Goal: Task Accomplishment & Management: Manage account settings

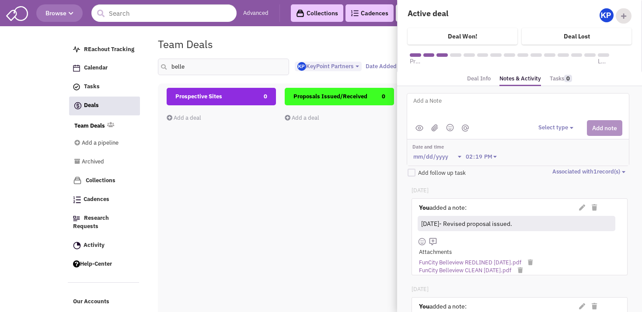
select select "1900"
select select
drag, startPoint x: 175, startPoint y: 67, endPoint x: 170, endPoint y: 67, distance: 5.3
click at [170, 67] on input "belle" at bounding box center [223, 67] width 131 height 17
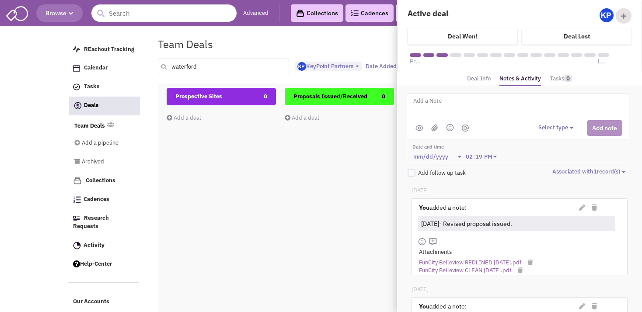
type input "waterford"
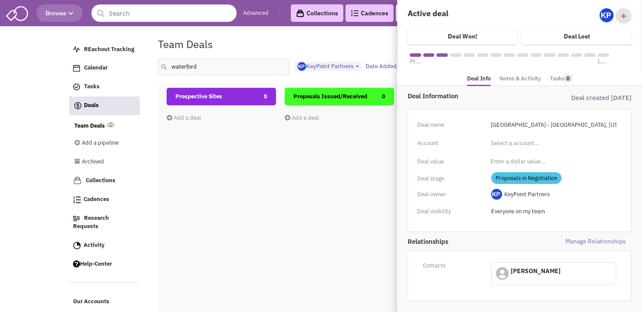
click at [314, 42] on div "Team Deals Pipeline Owner: KeyPoint Partners" at bounding box center [366, 44] width 428 height 20
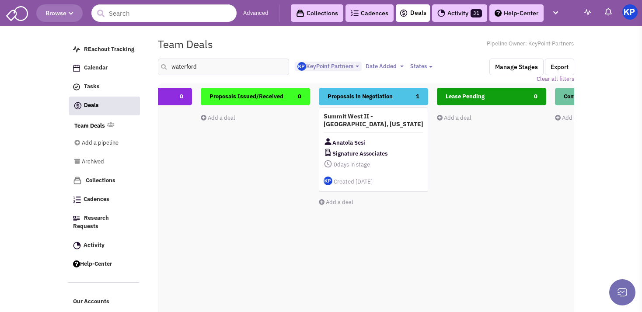
scroll to position [0, 100]
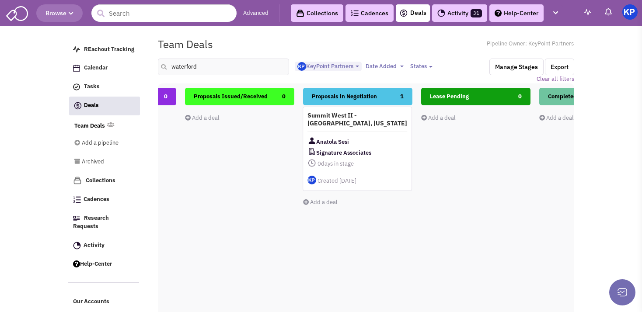
click at [378, 123] on h4 "Summit West II - [GEOGRAPHIC_DATA], [US_STATE]" at bounding box center [358, 120] width 100 height 16
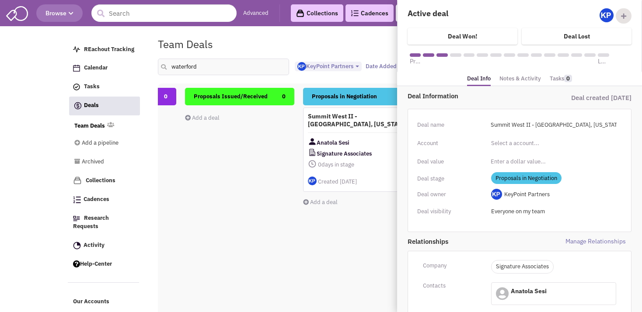
click at [519, 81] on link "Notes & Activity" at bounding box center [521, 79] width 42 height 13
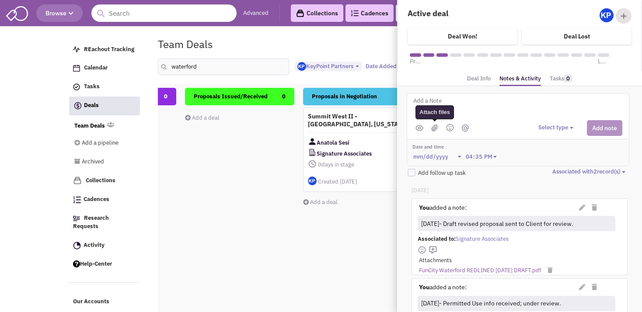
click at [437, 124] on img at bounding box center [434, 127] width 7 height 7
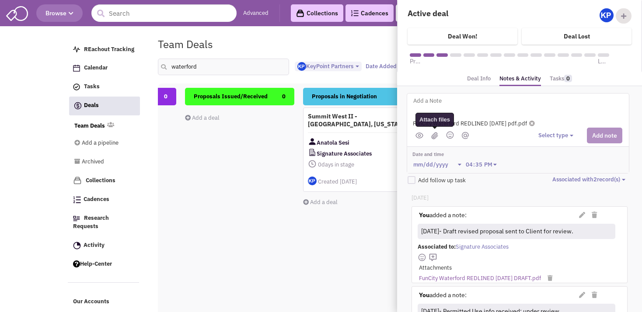
click at [435, 137] on img at bounding box center [434, 135] width 7 height 7
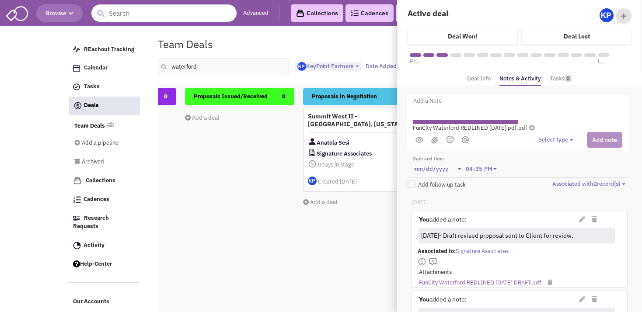
click at [426, 107] on textarea at bounding box center [521, 108] width 217 height 24
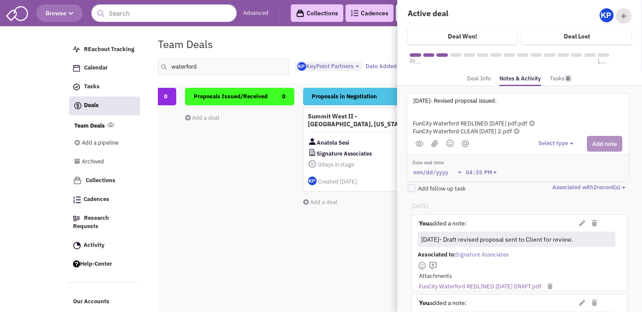
type textarea "[DATE]- Revised proposal issued."
click at [560, 137] on div "Select type Select type" at bounding box center [581, 144] width 84 height 16
click at [558, 145] on button "Select type" at bounding box center [558, 144] width 38 height 8
click at [554, 186] on div "Log a note" at bounding box center [551, 185] width 21 height 8
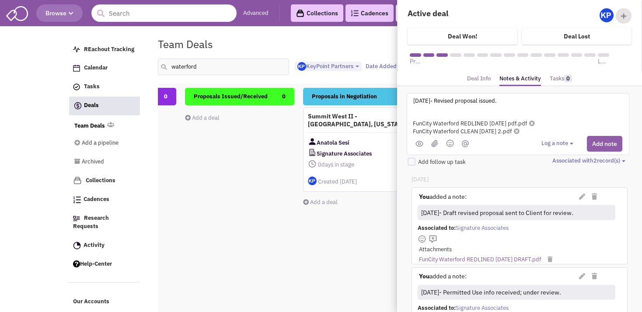
click at [594, 146] on button "Add note" at bounding box center [604, 144] width 35 height 16
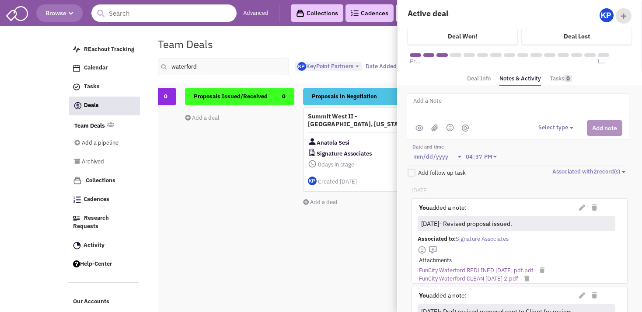
click at [175, 171] on div "Prospective Sites 0 Add a deal Total: $ 0" at bounding box center [121, 243] width 109 height 311
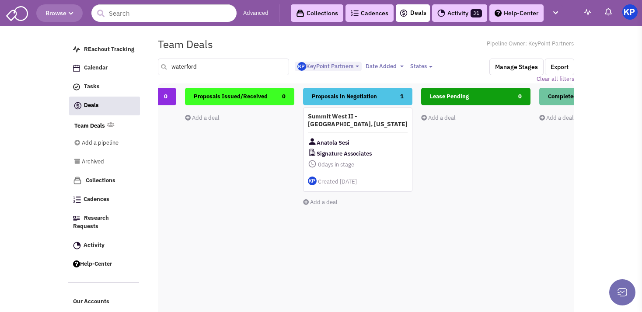
drag, startPoint x: 207, startPoint y: 66, endPoint x: 165, endPoint y: 66, distance: 41.6
click at [165, 66] on input "waterford" at bounding box center [223, 67] width 131 height 17
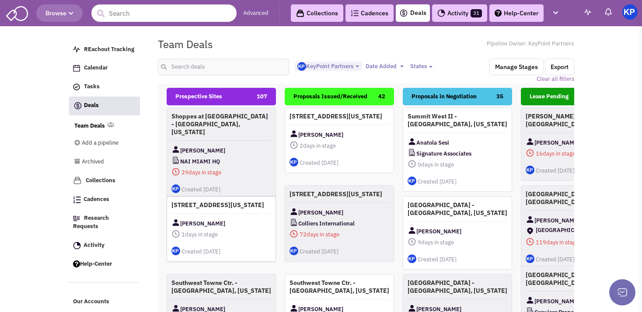
click at [245, 220] on div "[STREET_ADDRESS][US_STATE] Winston Guest 1 days in stage $ 0 Tasks" at bounding box center [221, 229] width 109 height 66
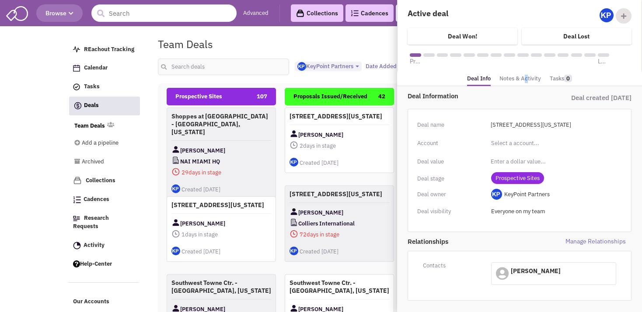
click at [523, 81] on link "Notes & Activity" at bounding box center [521, 79] width 42 height 13
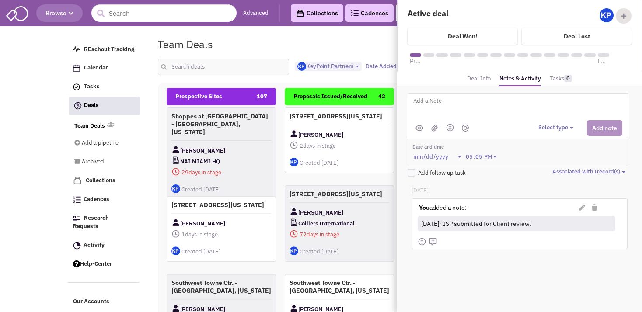
click at [483, 104] on textarea at bounding box center [521, 108] width 217 height 24
paste textarea "[DATE]- ISP for leasing sent to Client for review. [DATE]- ISP submitted for Cl…"
click at [444, 109] on textarea "[DATE]- ISP for leasing sent to Client for review. [DATE]- ISP submitted for Cl…" at bounding box center [521, 108] width 217 height 24
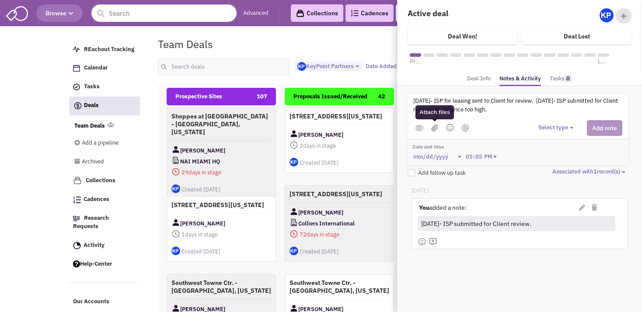
type textarea "[DATE]- ISP for leasing sent to Client for review. [DATE]- ISP submitted for Cl…"
click at [433, 128] on img at bounding box center [434, 127] width 7 height 7
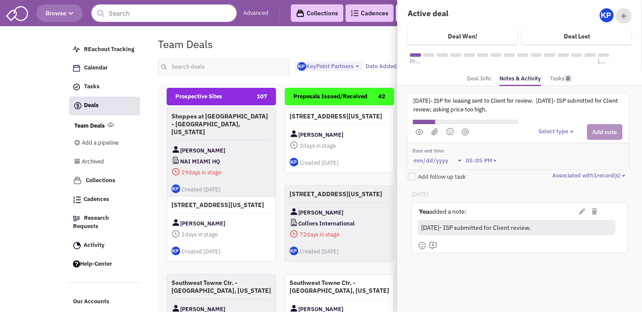
click at [556, 132] on button "Select type" at bounding box center [558, 132] width 38 height 8
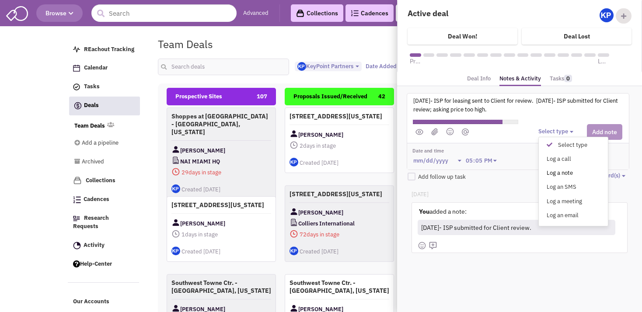
click at [558, 171] on div "Log a note" at bounding box center [551, 173] width 21 height 8
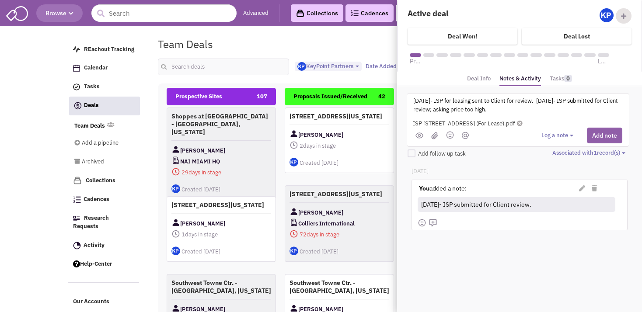
click at [600, 137] on button "Add note" at bounding box center [604, 136] width 35 height 16
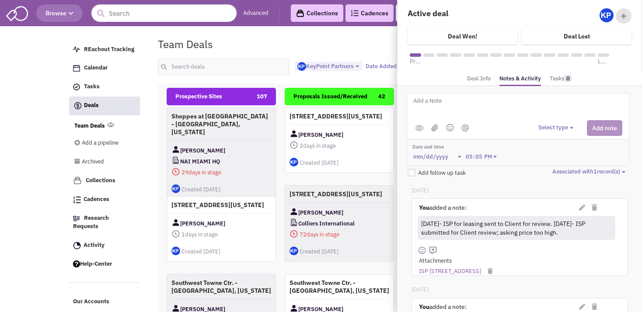
click at [332, 43] on div "Team Deals Pipeline Owner: KeyPoint Partners" at bounding box center [366, 44] width 428 height 20
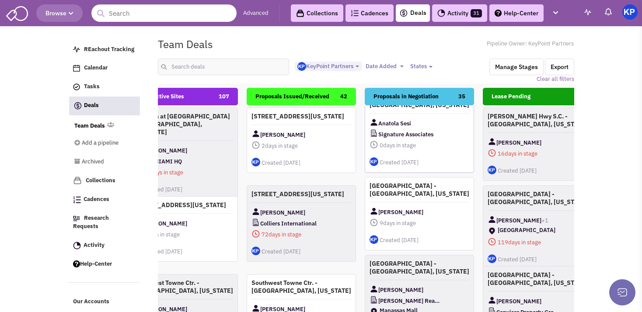
scroll to position [0, 0]
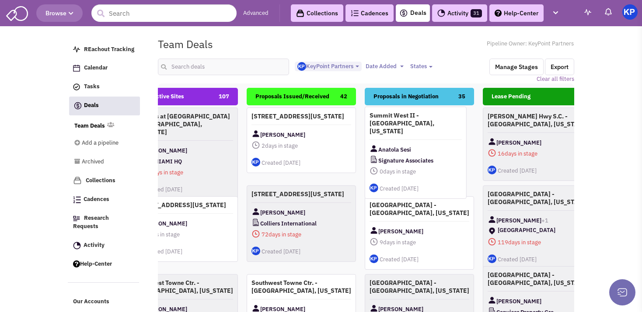
click at [435, 130] on div "Summit West II - [GEOGRAPHIC_DATA], [US_STATE] Anatola Sesi Signature Associate…" at bounding box center [416, 153] width 102 height 92
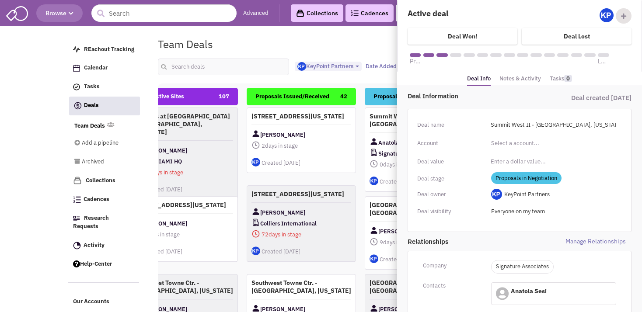
click at [518, 81] on link "Notes & Activity" at bounding box center [521, 79] width 42 height 13
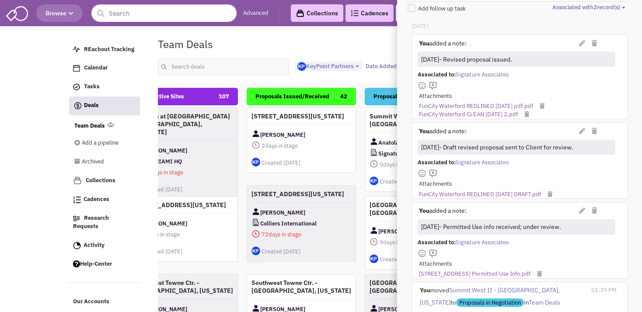
scroll to position [166, 0]
